Goal: Task Accomplishment & Management: Complete application form

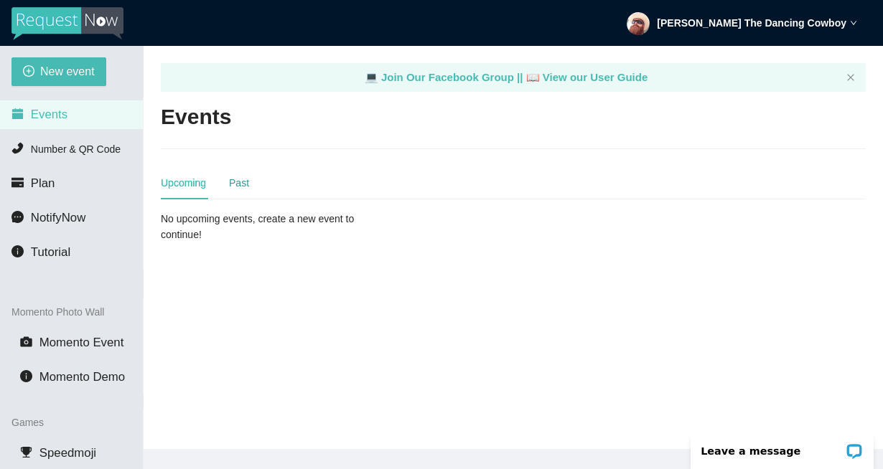
click at [232, 181] on div "Past" at bounding box center [239, 183] width 20 height 16
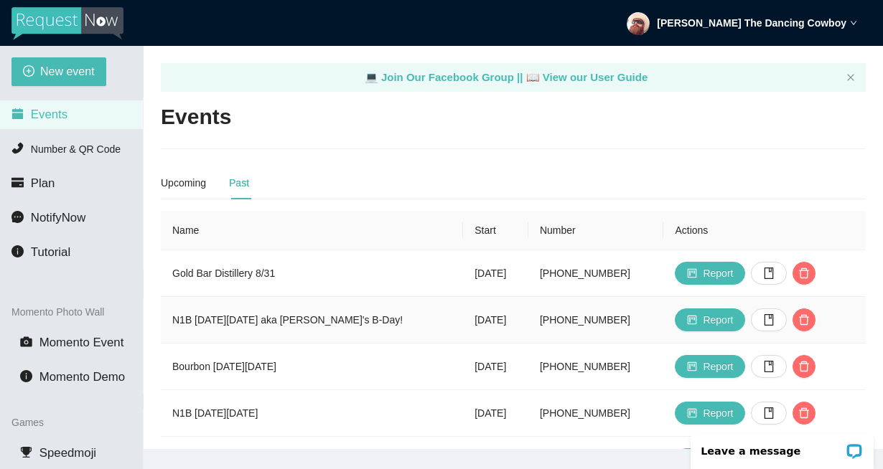
click at [183, 321] on td "N1B [DATE][DATE] aka [PERSON_NAME]'s B-Day!" at bounding box center [312, 320] width 302 height 47
drag, startPoint x: 183, startPoint y: 321, endPoint x: 243, endPoint y: 318, distance: 59.6
click at [243, 318] on td "N1B [DATE][DATE] aka [PERSON_NAME]'s B-Day!" at bounding box center [312, 320] width 302 height 47
copy td "N1B [DATE][DATE]"
click at [61, 71] on span "New event" at bounding box center [67, 71] width 55 height 18
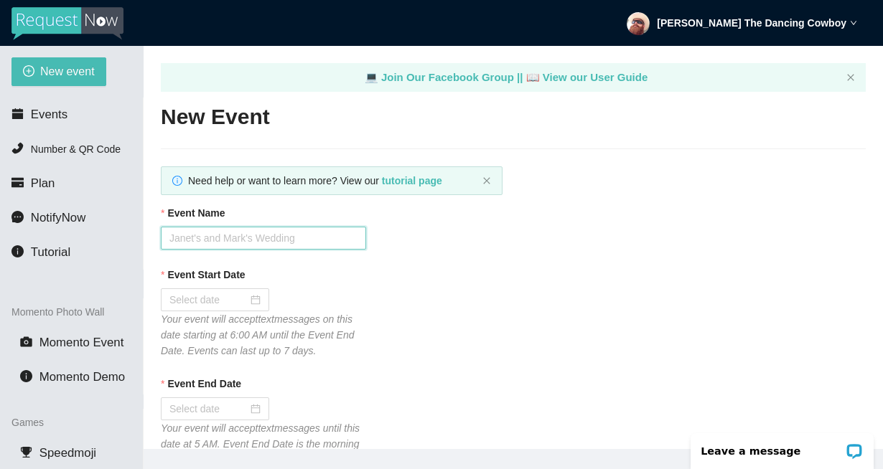
click at [259, 239] on input "Event Name" at bounding box center [263, 238] width 205 height 23
paste input "N1B [DATE][DATE]"
type input "N1B [DATE][DATE]"
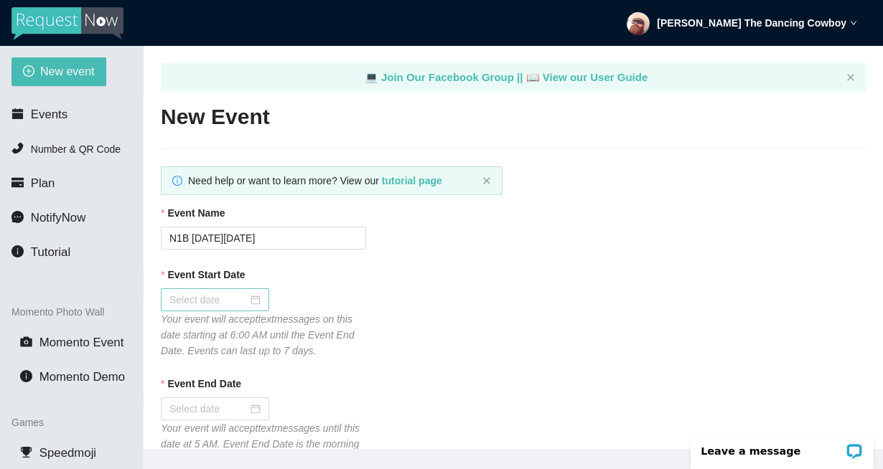
click at [245, 301] on div at bounding box center [214, 300] width 91 height 16
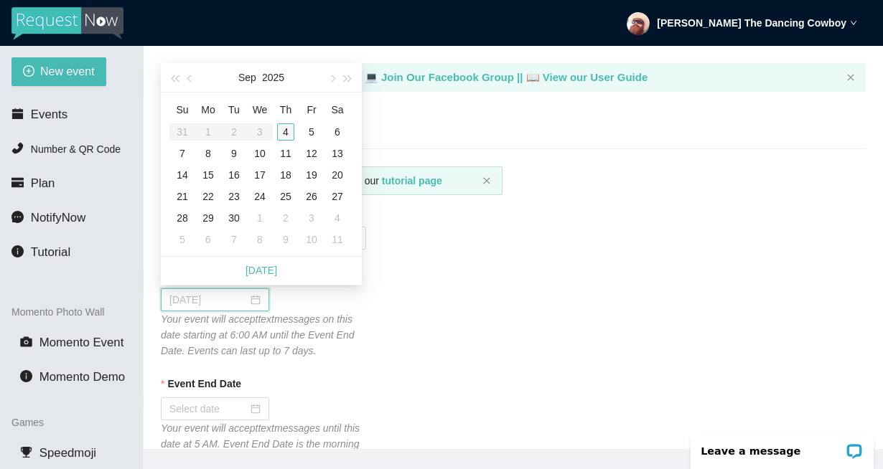
type input "[DATE]"
click at [282, 131] on div "4" at bounding box center [285, 131] width 17 height 17
type input "[DATE]"
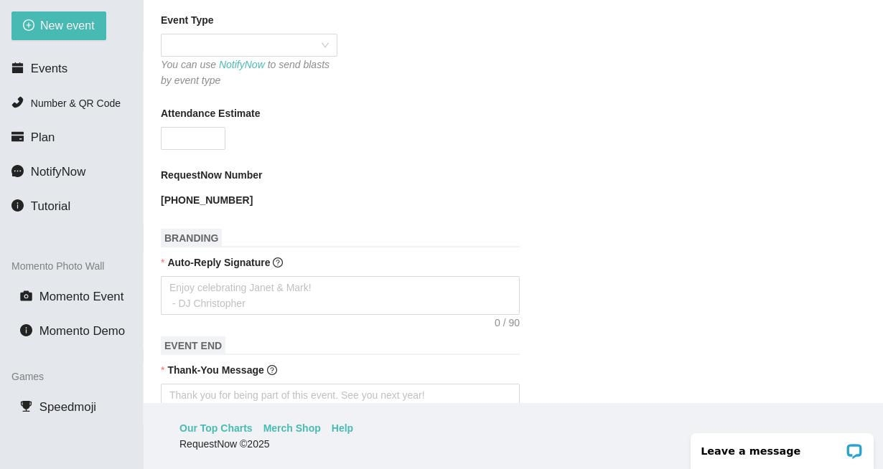
scroll to position [905, 0]
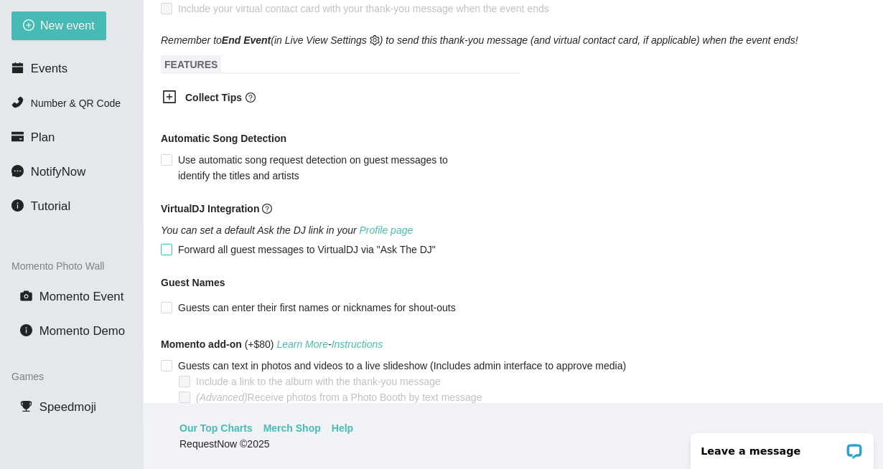
click at [169, 250] on input "Forward all guest messages to VirtualDJ via "Ask The DJ"" at bounding box center [166, 249] width 10 height 10
checkbox input "true"
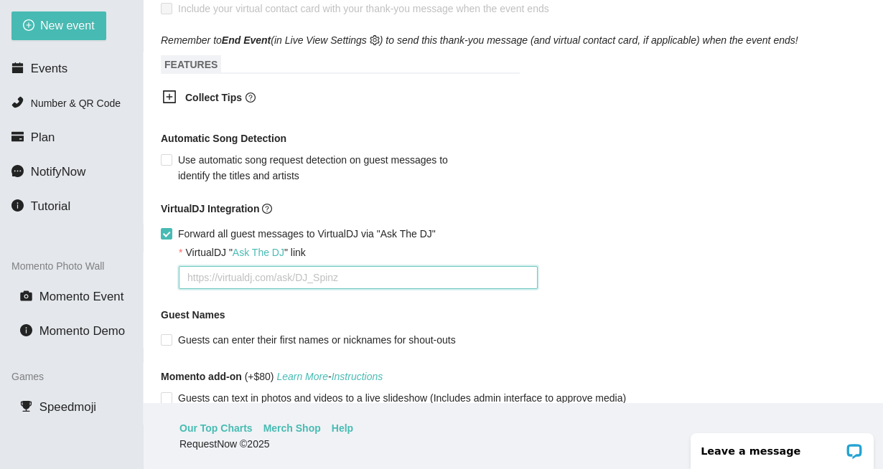
click at [323, 280] on textarea "VirtualDJ " Ask The DJ " link" at bounding box center [358, 277] width 359 height 23
paste textarea "[URL][DOMAIN_NAME]"
type textarea "[URL][DOMAIN_NAME]"
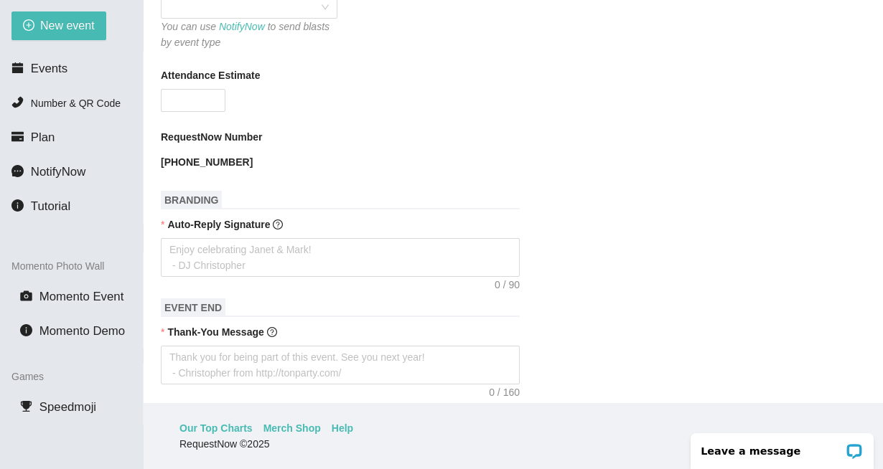
scroll to position [464, 0]
type textarea "[URL][DOMAIN_NAME]"
click at [207, 95] on input "Attendance Estimate" at bounding box center [192, 101] width 63 height 22
type input "50"
click at [277, 99] on div "50" at bounding box center [263, 101] width 205 height 23
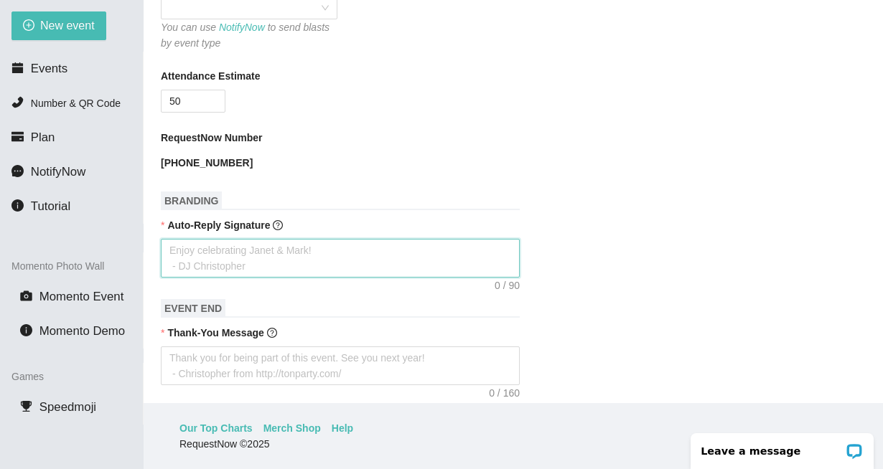
click at [272, 249] on textarea "Auto-Reply Signature" at bounding box center [340, 258] width 359 height 39
paste textarea "PLEASE IGNORE DIRECTIONS FROM THE SERVICE & ONLY TYPE SONG TITLE AND ARTIST. TH…"
type textarea "PLEASE IGNORE DIRECTIONS FROM THE SERVICE & ONLY TYPE SONG TITLE AND ARTIST. TH…"
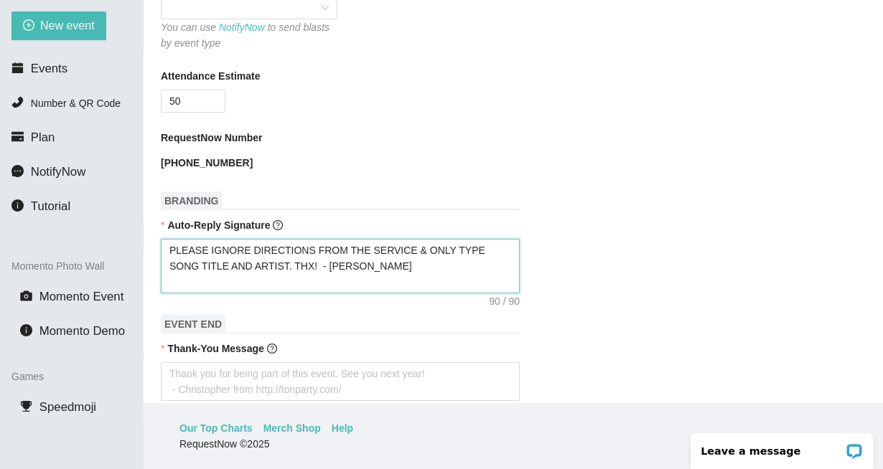
type textarea "PLEASE IGNORE DIRECTIONS FROM THE SERVICE & ONLY TYPE SONG TITLE AND ARTIST. TH…"
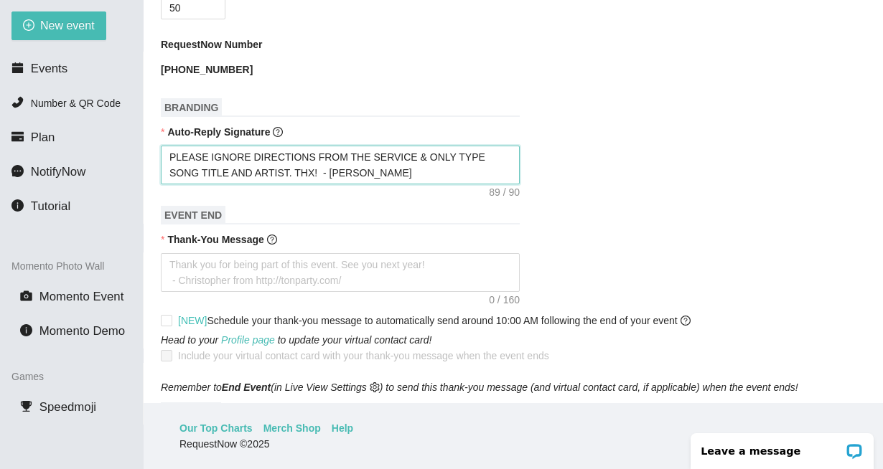
scroll to position [697, 0]
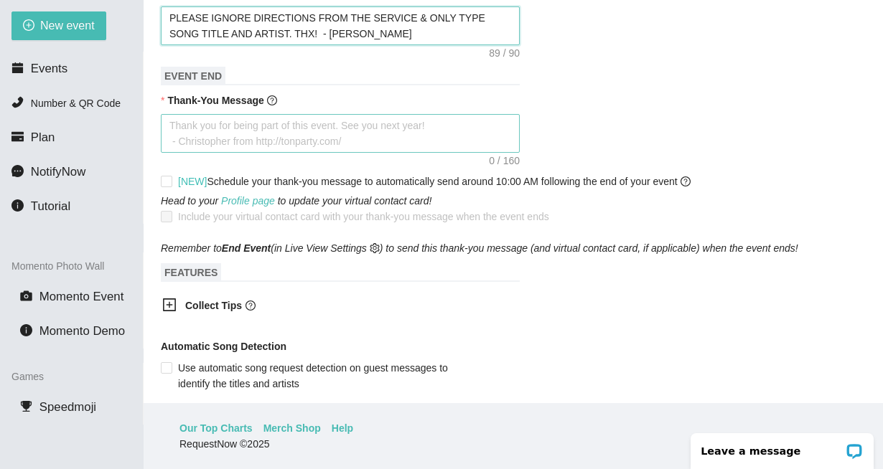
type textarea "PLEASE IGNORE DIRECTIONS FROM THE SERVICE & ONLY TYPE SONG TITLE AND ARTIST. TH…"
click at [316, 133] on textarea "Thank-You Message" at bounding box center [340, 133] width 359 height 39
click at [343, 151] on textarea "Thank-You Message" at bounding box center [340, 133] width 359 height 39
click at [343, 142] on textarea "Thank-You Message" at bounding box center [340, 133] width 359 height 39
paste textarea "Thank you for requesting songs tonight! If u had fun, pls leave a tip on Venmo!…"
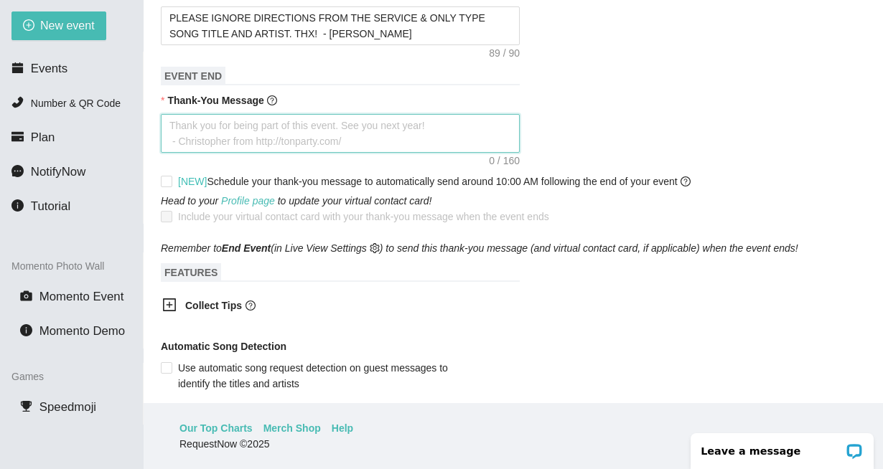
type textarea "Thank you for requesting songs tonight! If u had fun, pls leave a tip on Venmo!…"
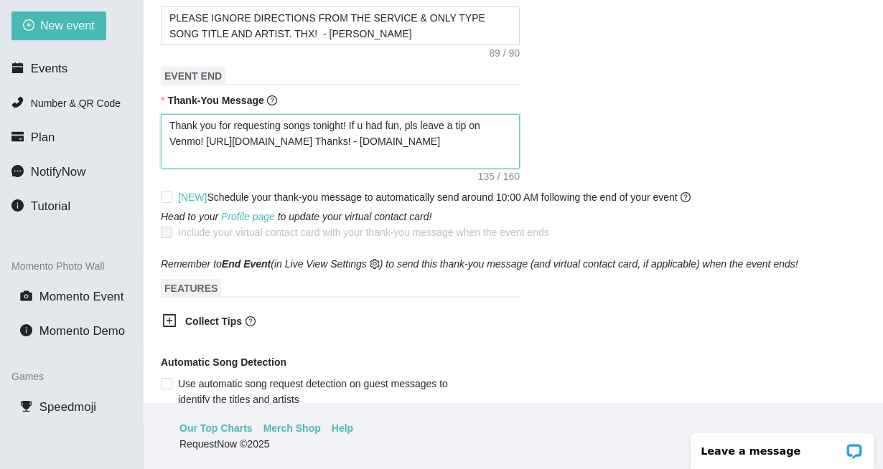
type textarea "Thank you for requesting songs tonight! If u had fun, pls leave a tip on Venmo!…"
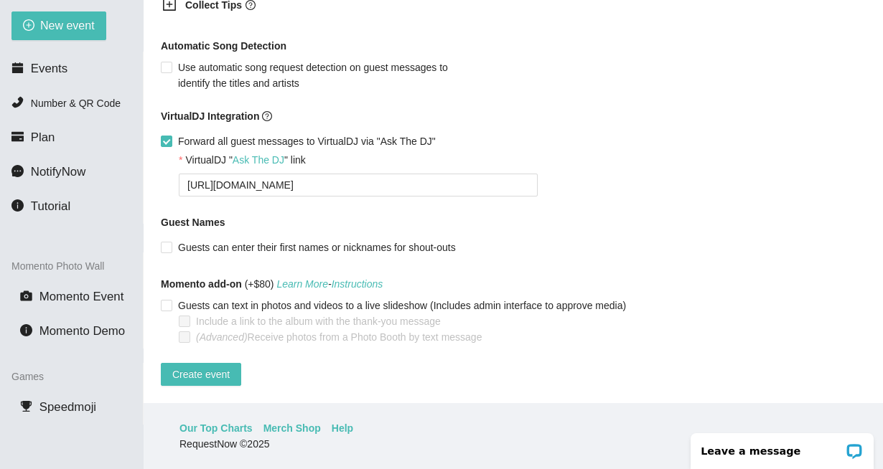
scroll to position [1008, 0]
type textarea "Thank you for requesting songs tonight! If u had fun, pls leave a tip on Venmo!…"
click at [223, 367] on span "Create event" at bounding box center [200, 375] width 57 height 16
